Goal: Transaction & Acquisition: Purchase product/service

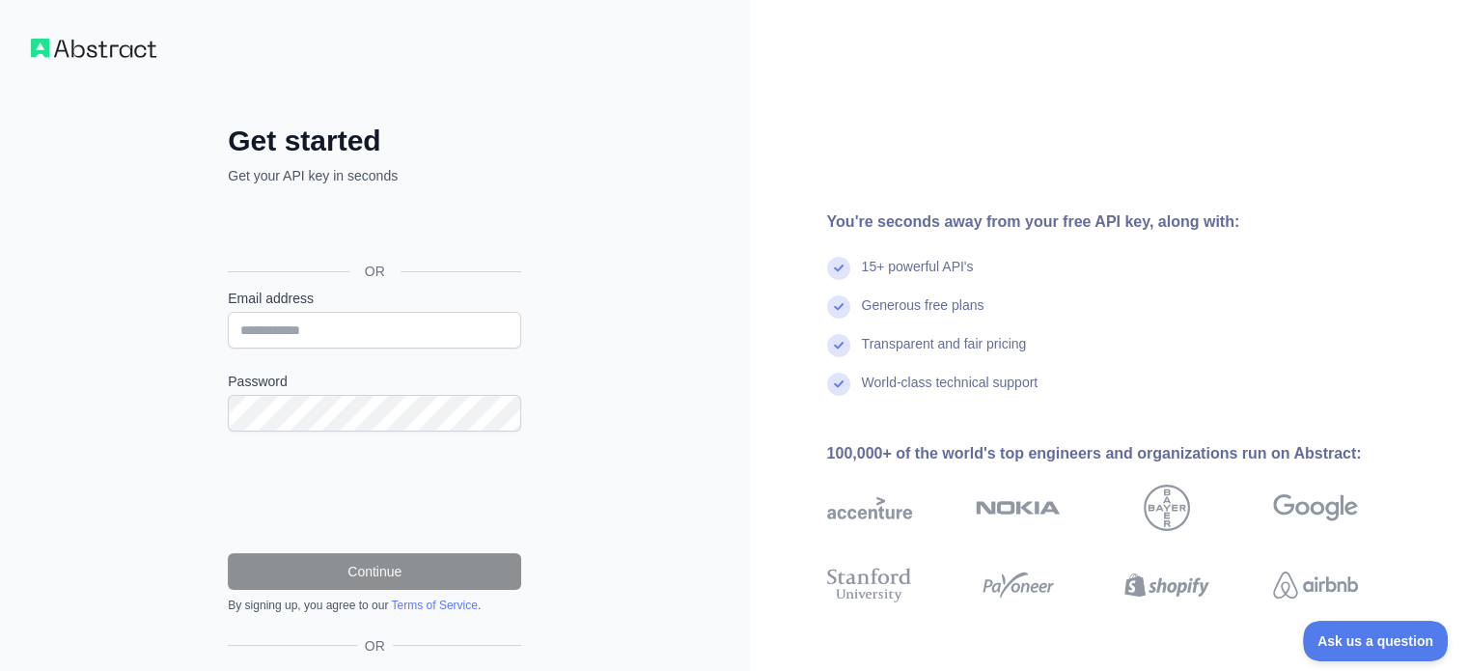
type input "**********"
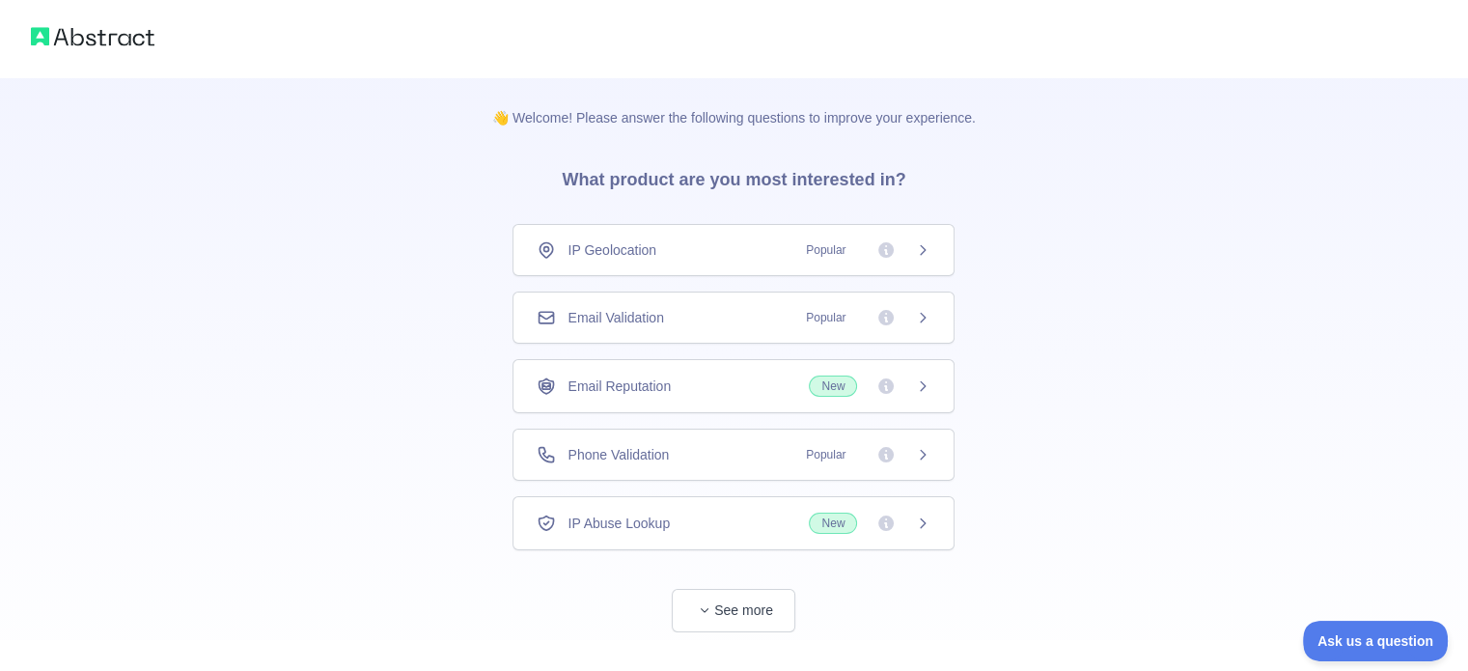
click at [714, 246] on div "IP Geolocation Popular" at bounding box center [734, 249] width 394 height 19
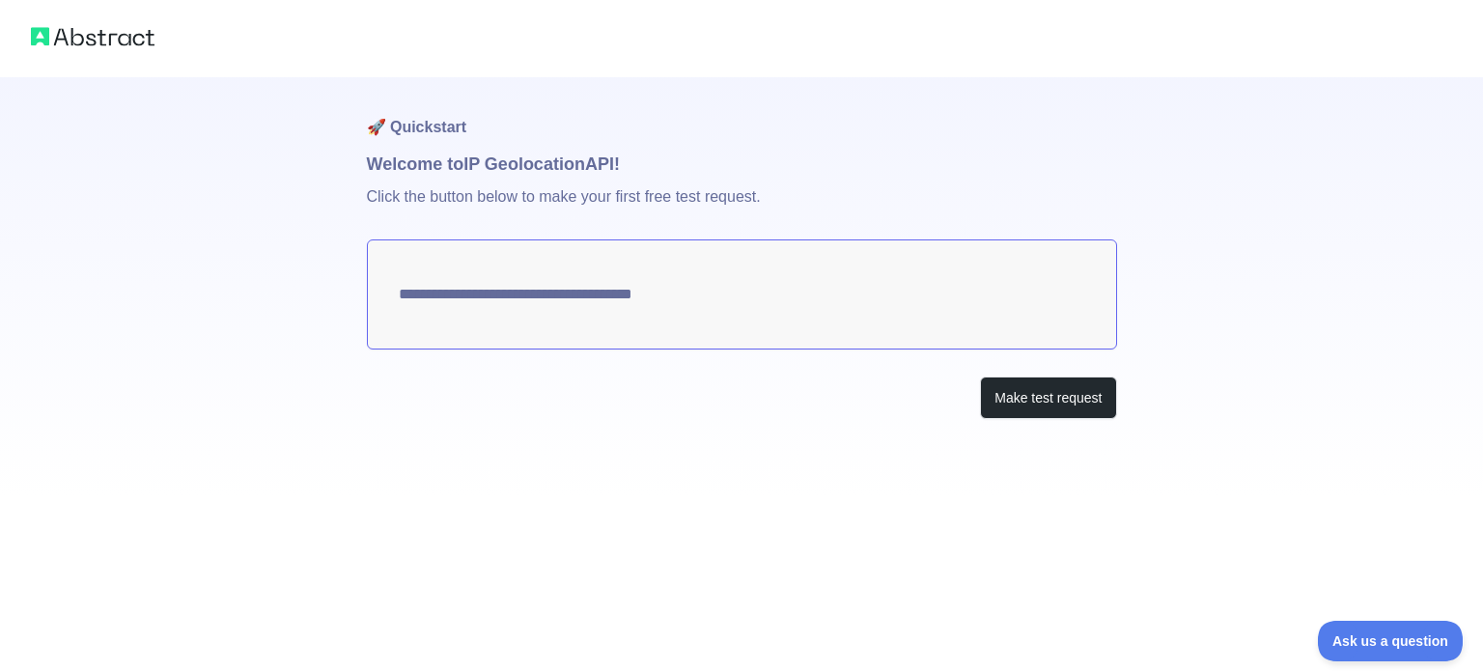
type textarea "**********"
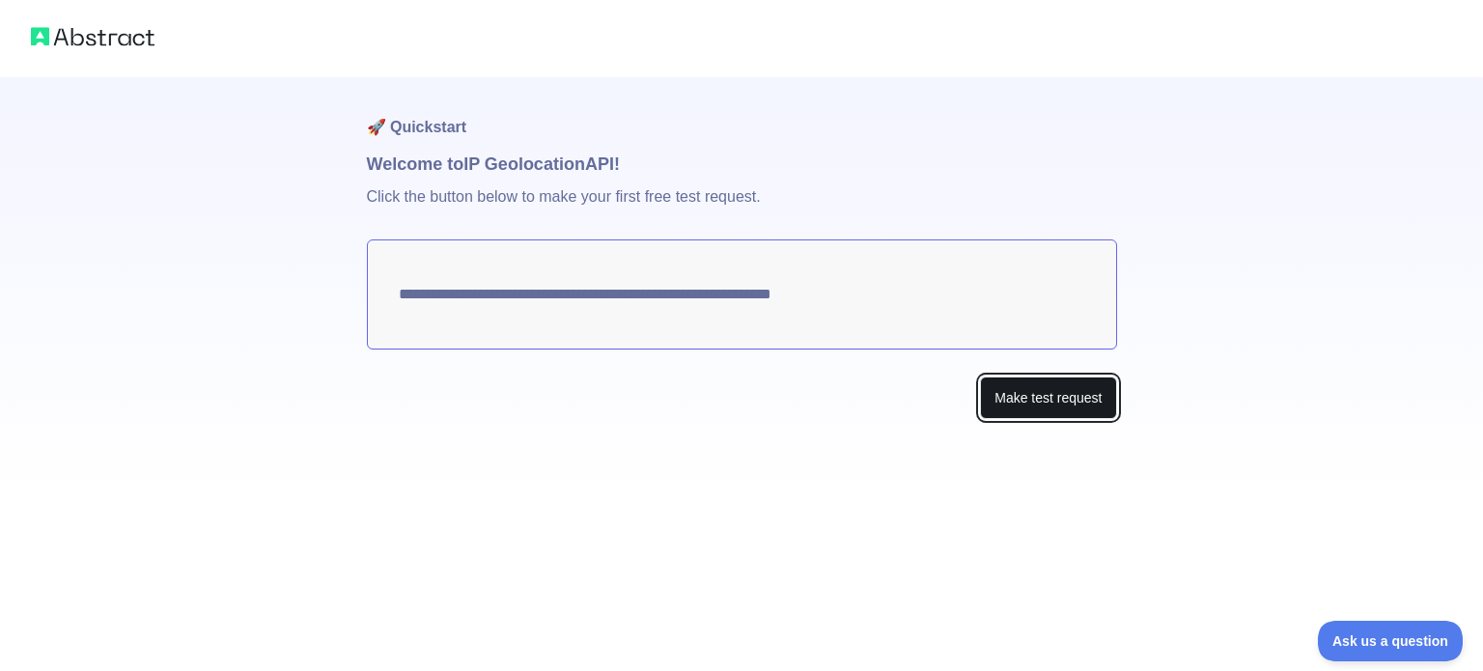
click at [1007, 386] on button "Make test request" at bounding box center [1048, 397] width 136 height 43
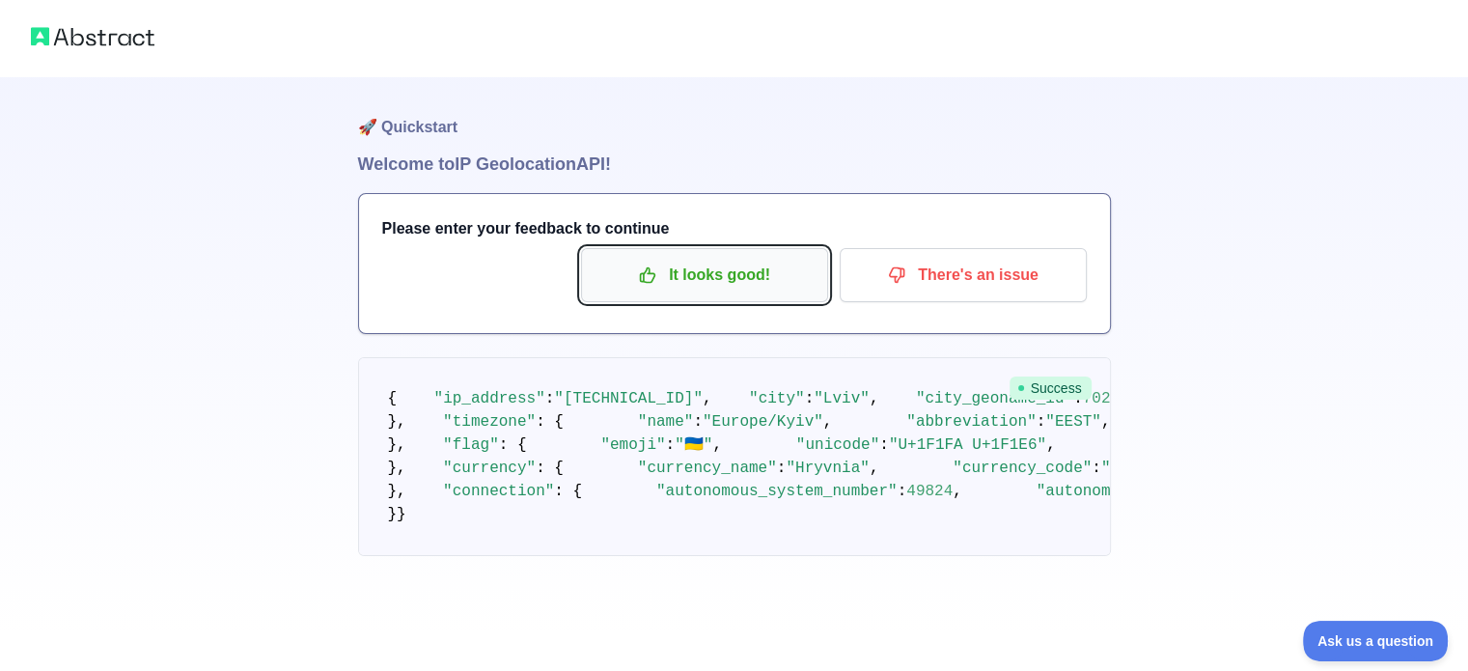
click at [688, 281] on p "It looks good!" at bounding box center [705, 275] width 218 height 33
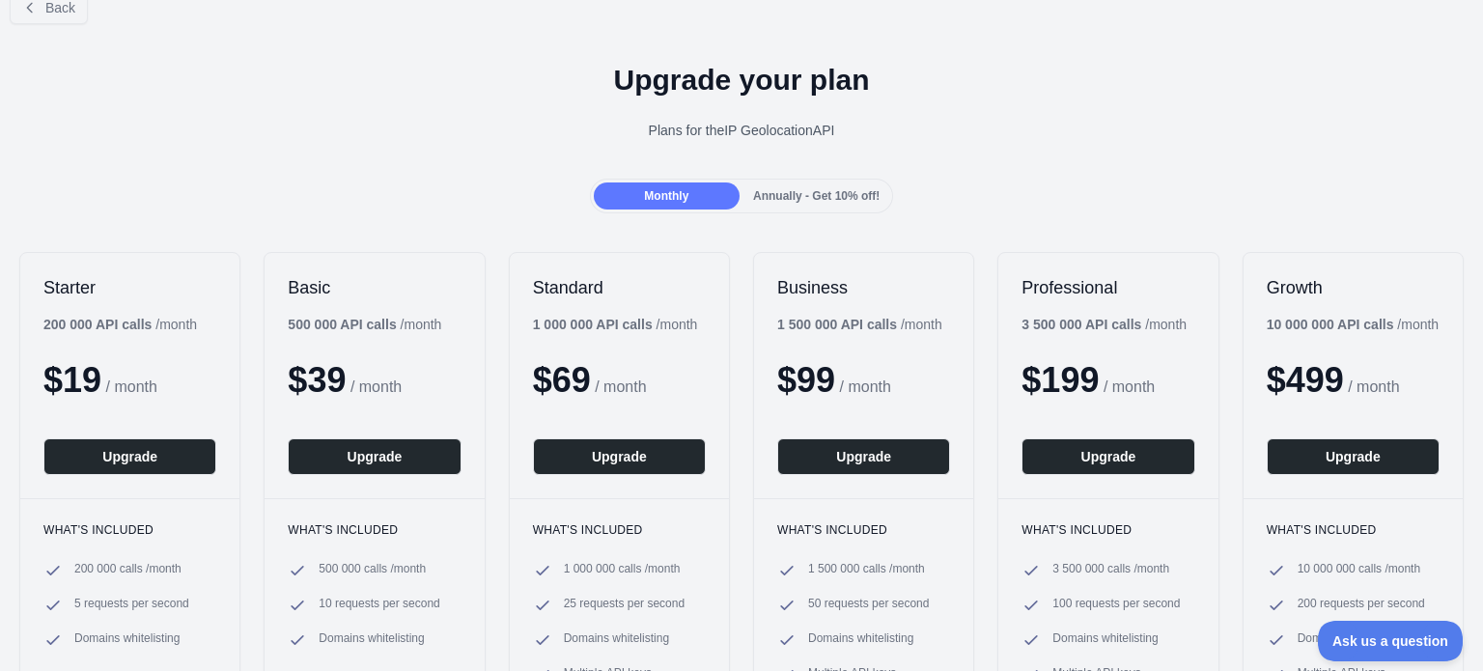
scroll to position [97, 0]
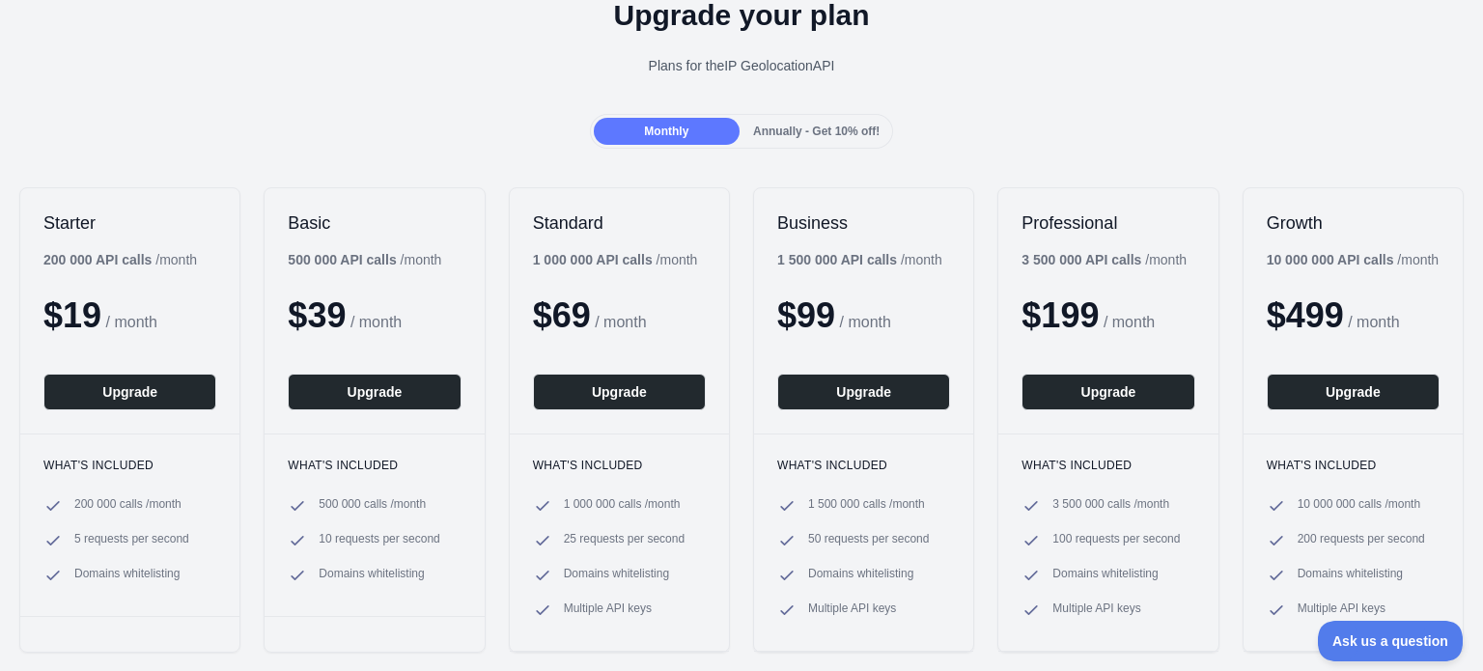
click at [800, 133] on span "Annually - Get 10% off!" at bounding box center [816, 132] width 126 height 14
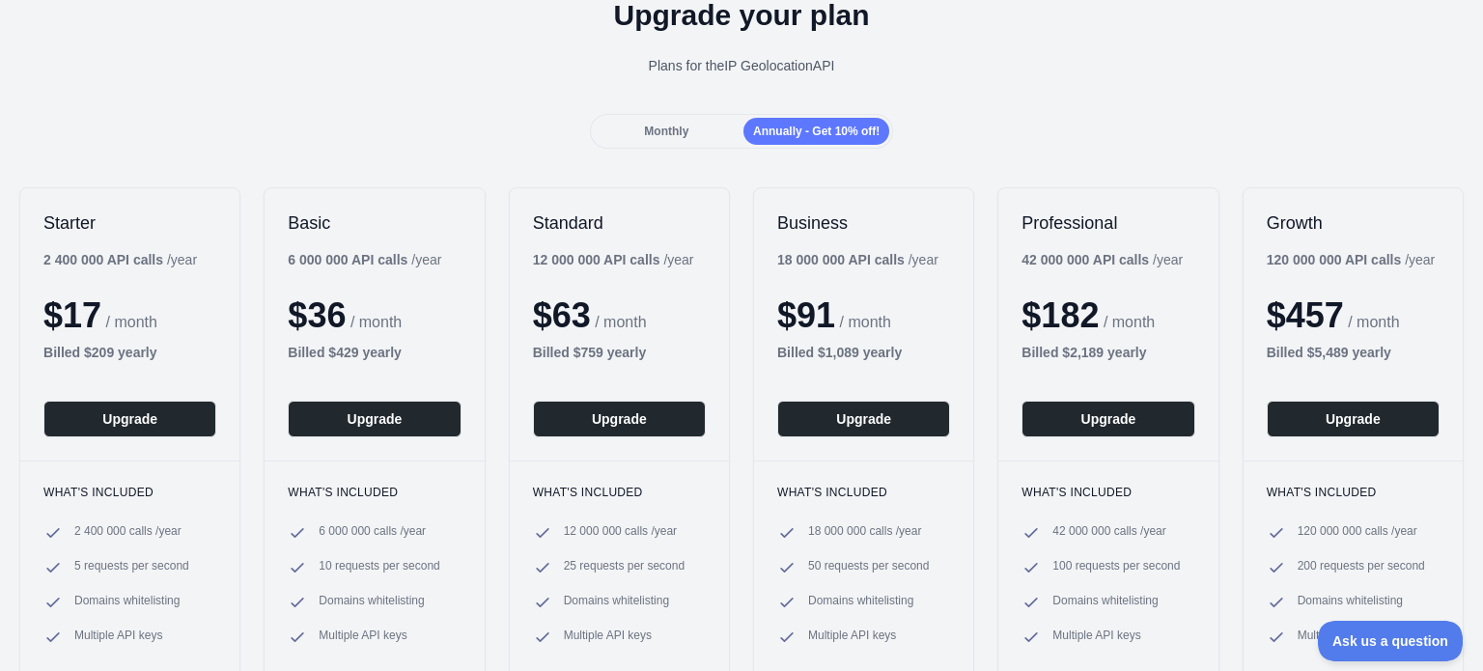
click at [662, 142] on div "Monthly" at bounding box center [667, 131] width 146 height 27
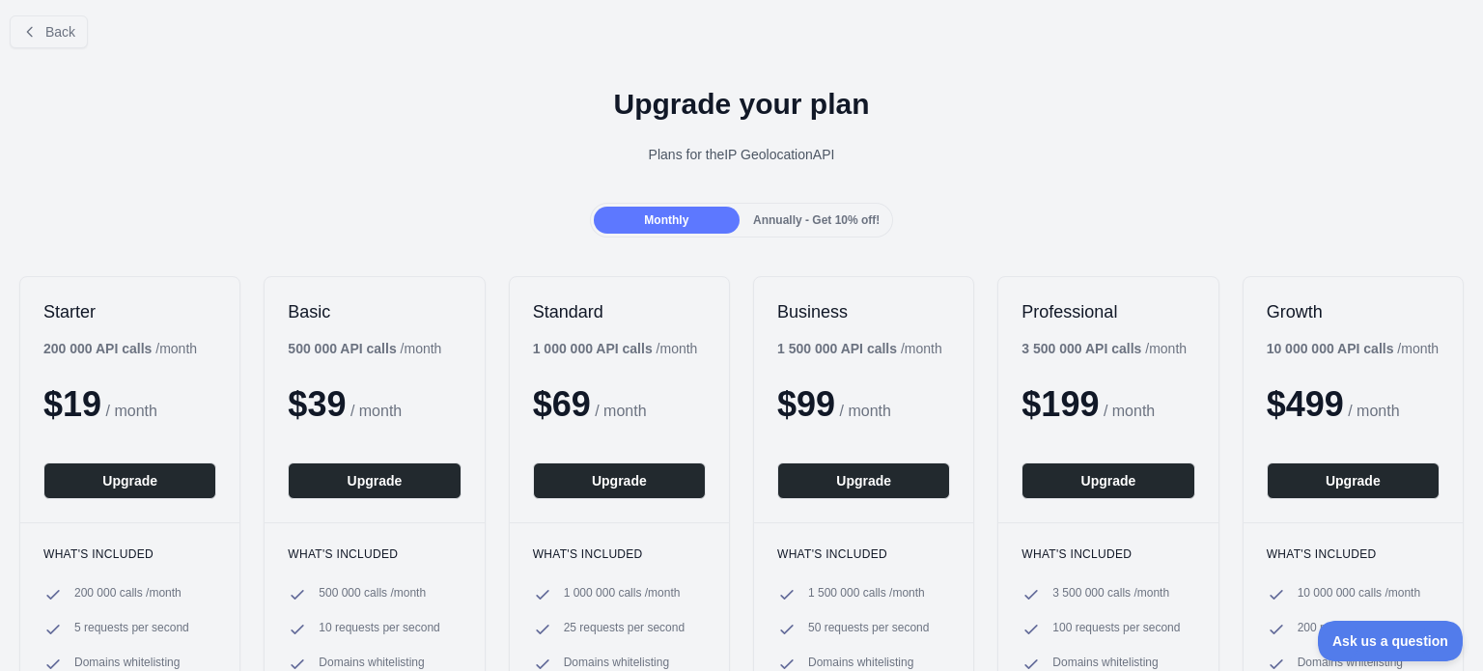
scroll to position [0, 0]
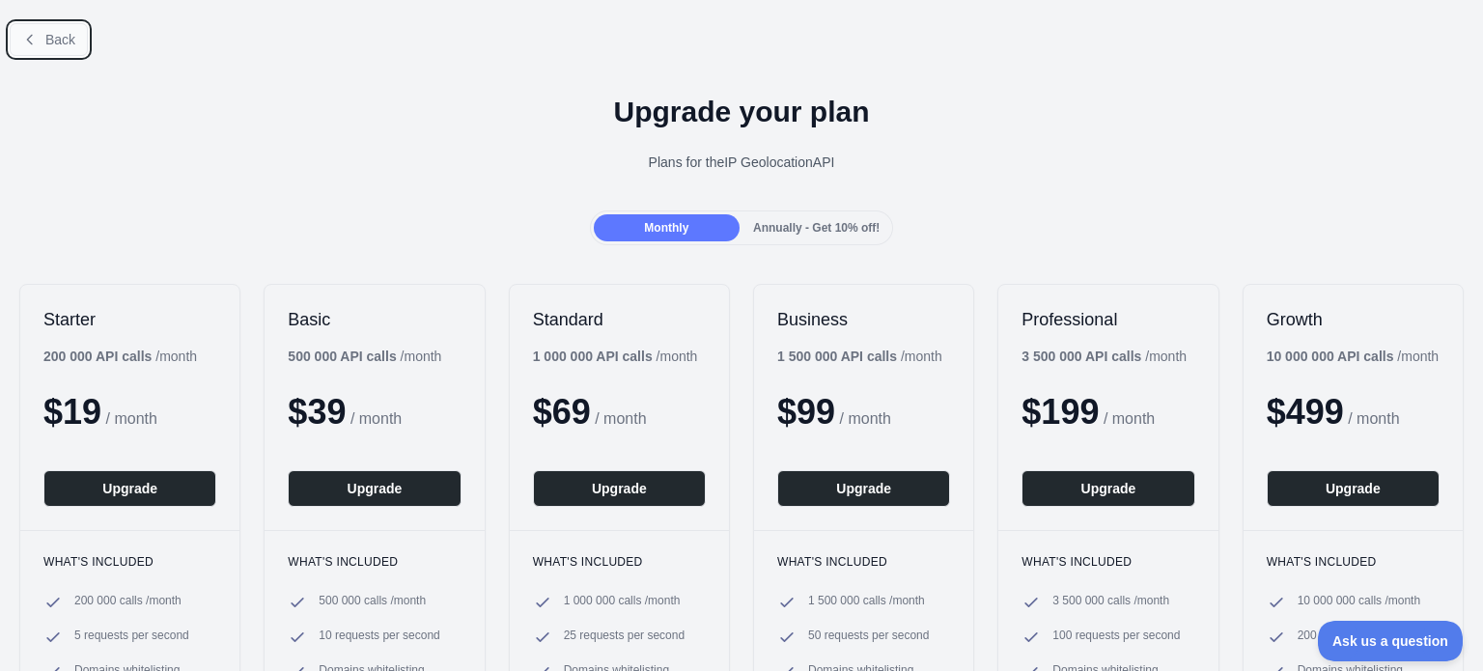
click at [32, 45] on icon at bounding box center [29, 39] width 15 height 15
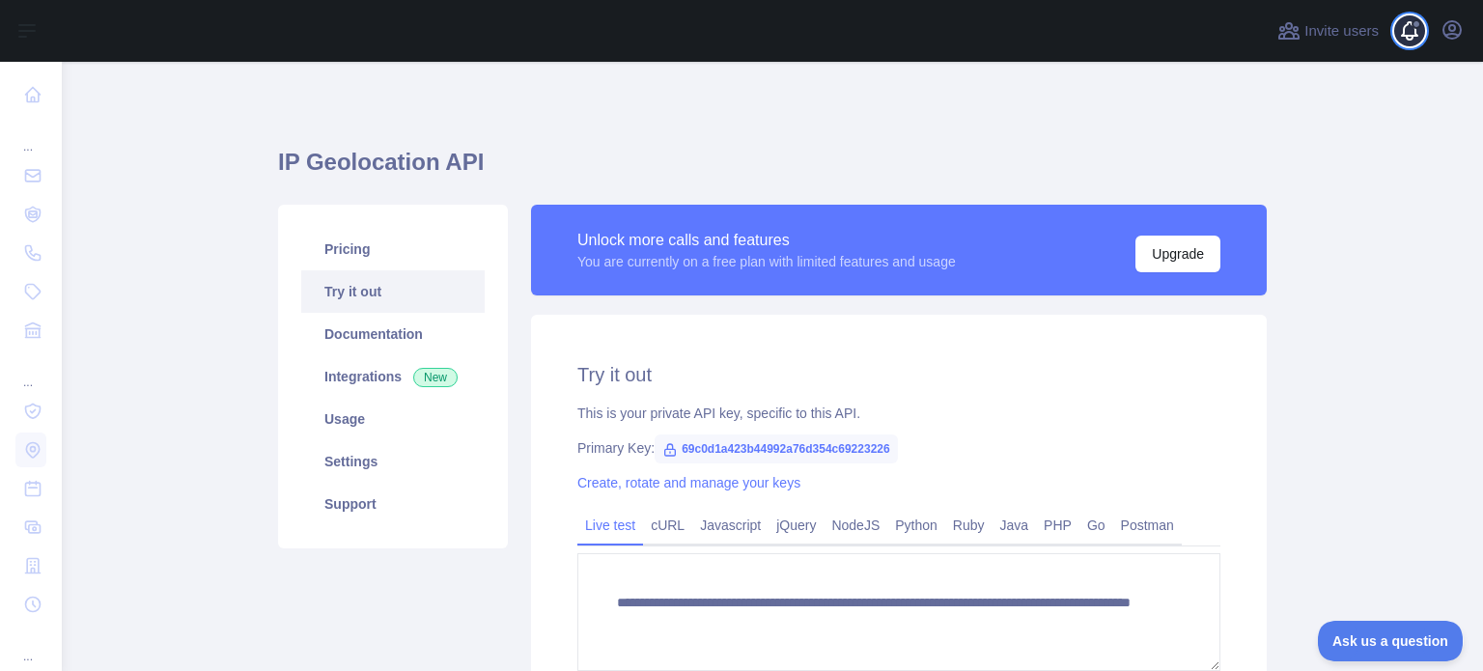
click at [1412, 49] on span at bounding box center [1417, 31] width 39 height 62
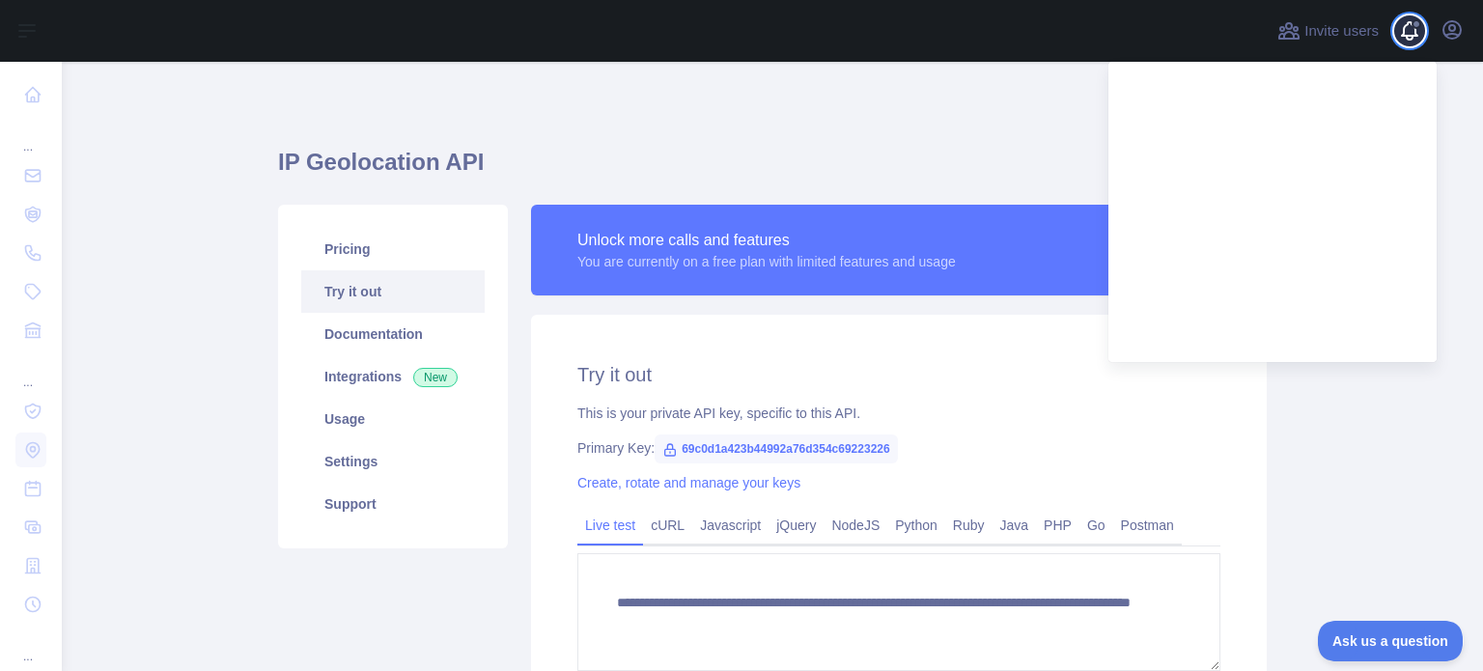
click at [1417, 30] on span at bounding box center [1417, 31] width 39 height 62
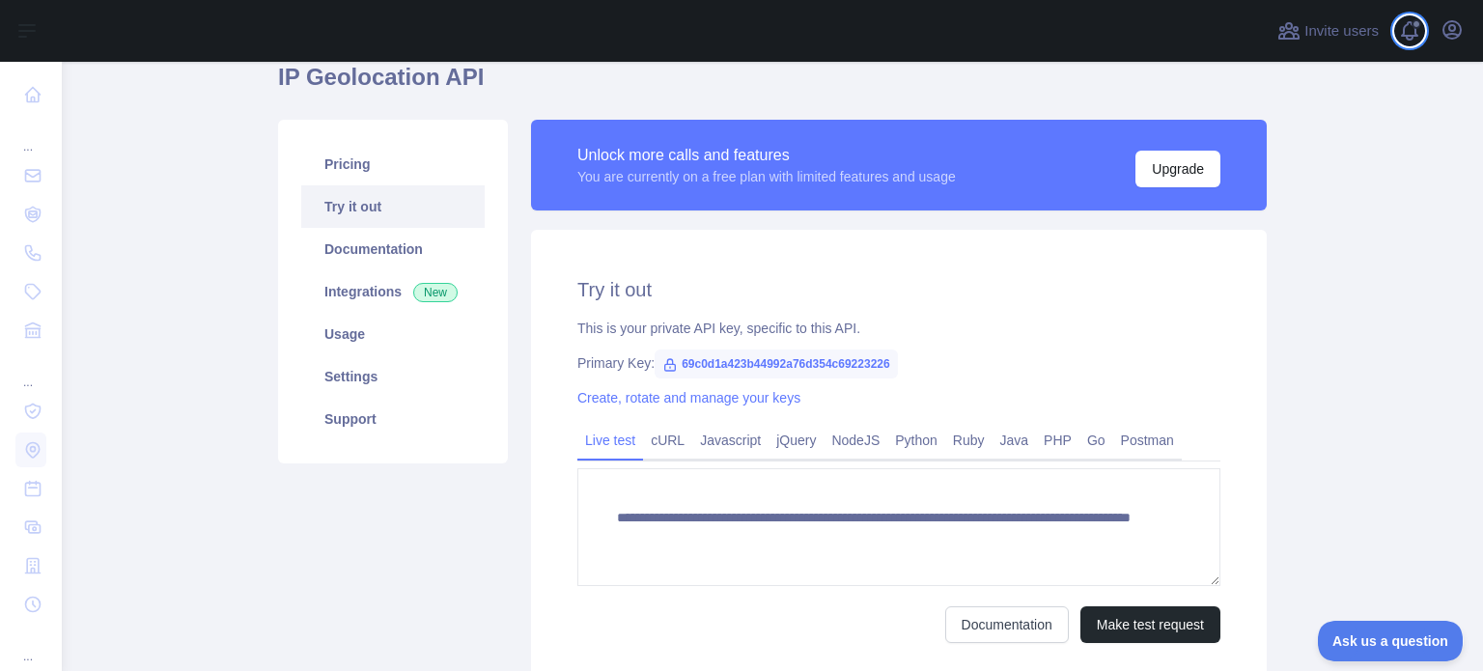
scroll to position [97, 0]
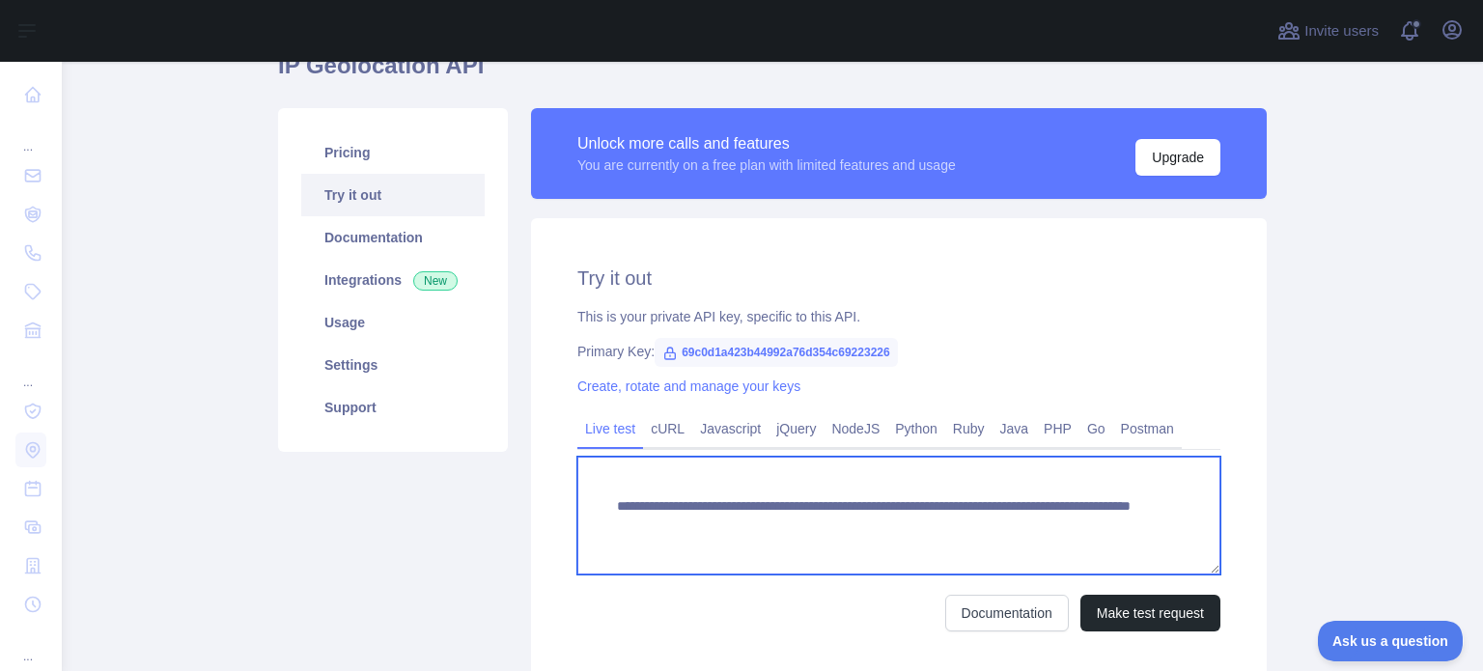
drag, startPoint x: 1072, startPoint y: 524, endPoint x: 602, endPoint y: 505, distance: 470.5
click at [602, 505] on textarea "**********" at bounding box center [898, 516] width 643 height 118
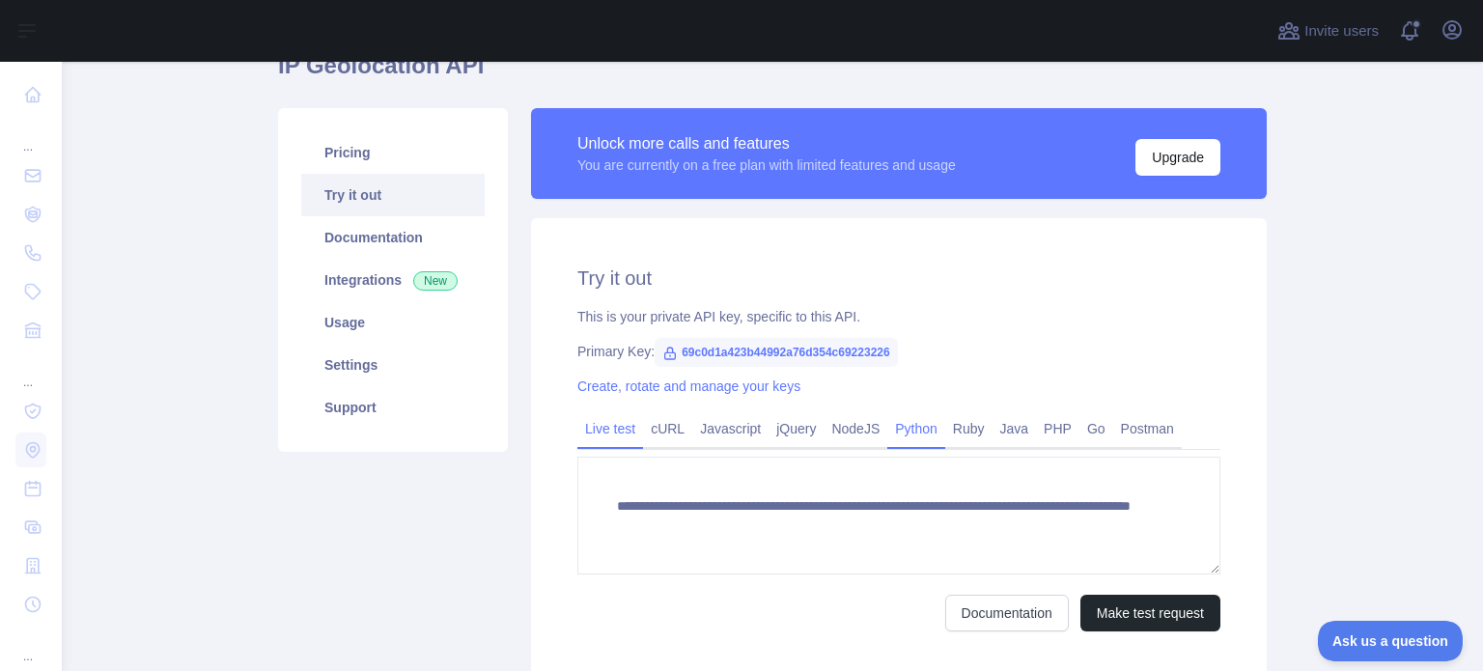
click at [898, 434] on link "Python" at bounding box center [916, 428] width 58 height 31
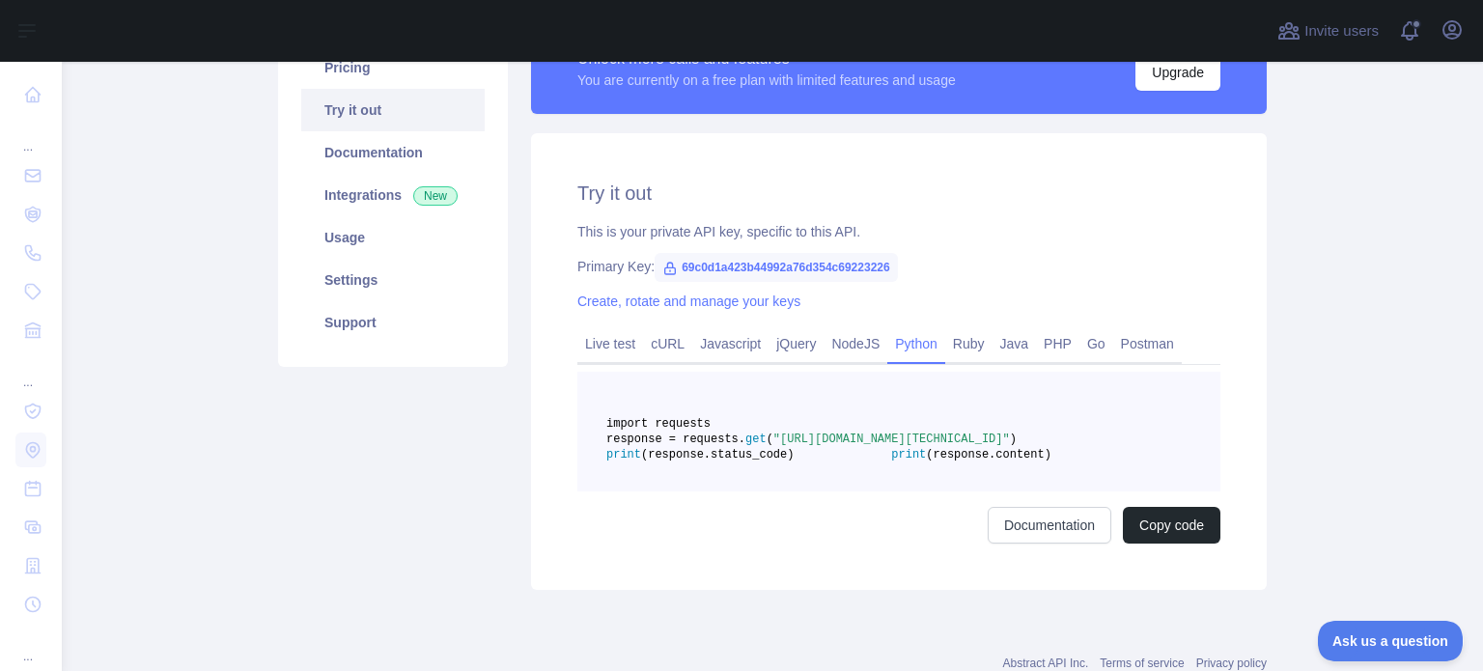
scroll to position [193, 0]
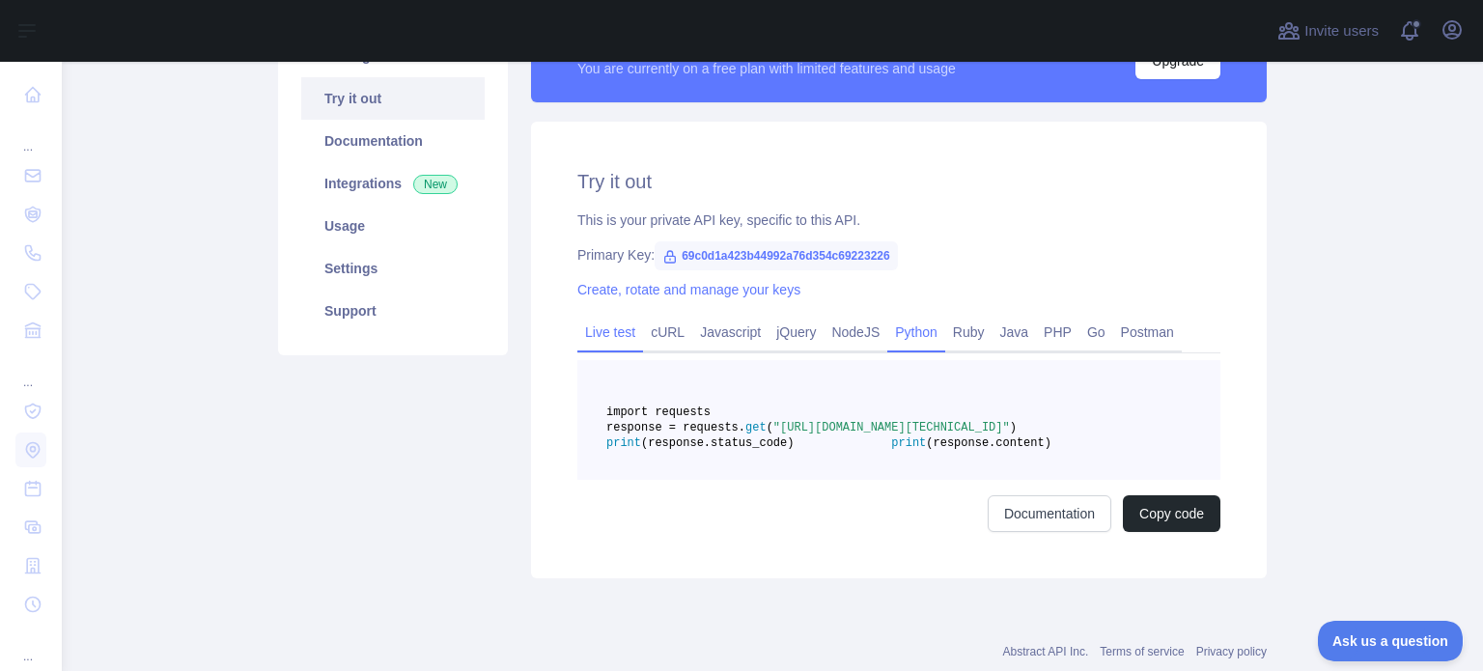
click at [606, 340] on link "Live test" at bounding box center [610, 332] width 66 height 31
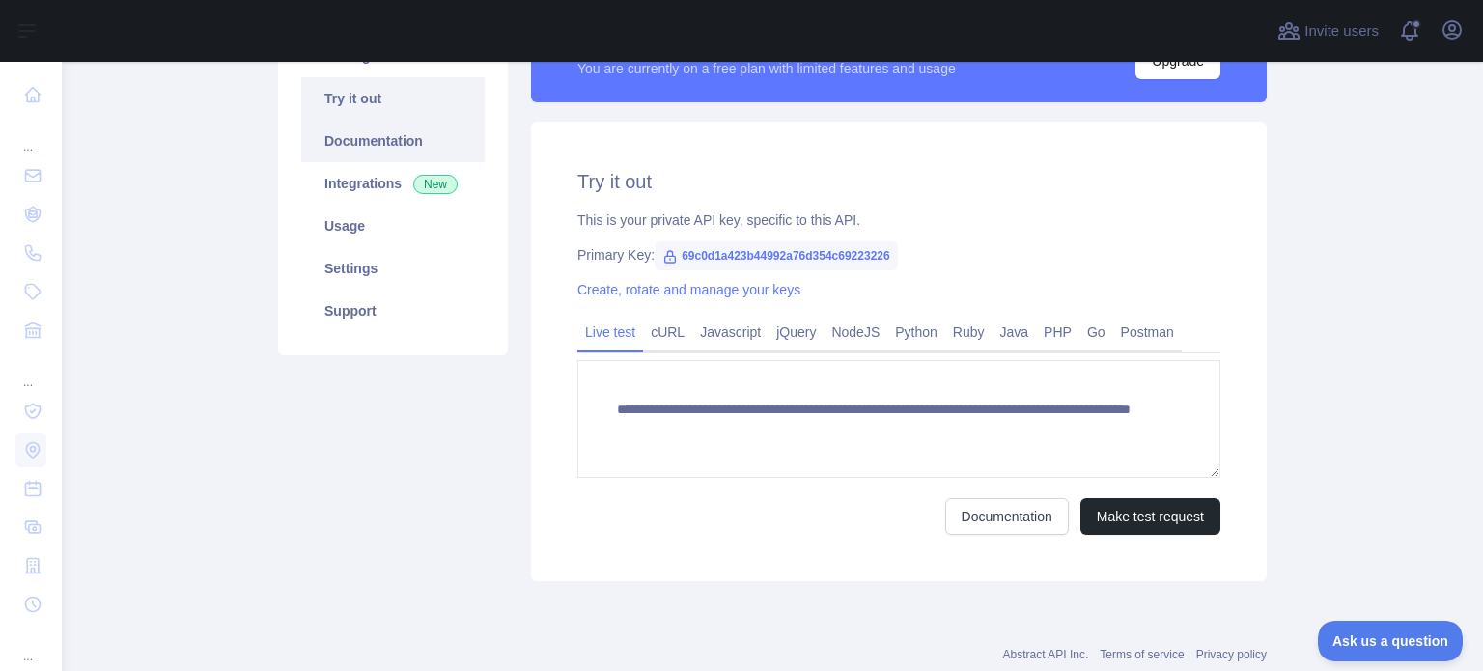
click at [314, 130] on link "Documentation" at bounding box center [392, 141] width 183 height 42
